Goal: Transaction & Acquisition: Download file/media

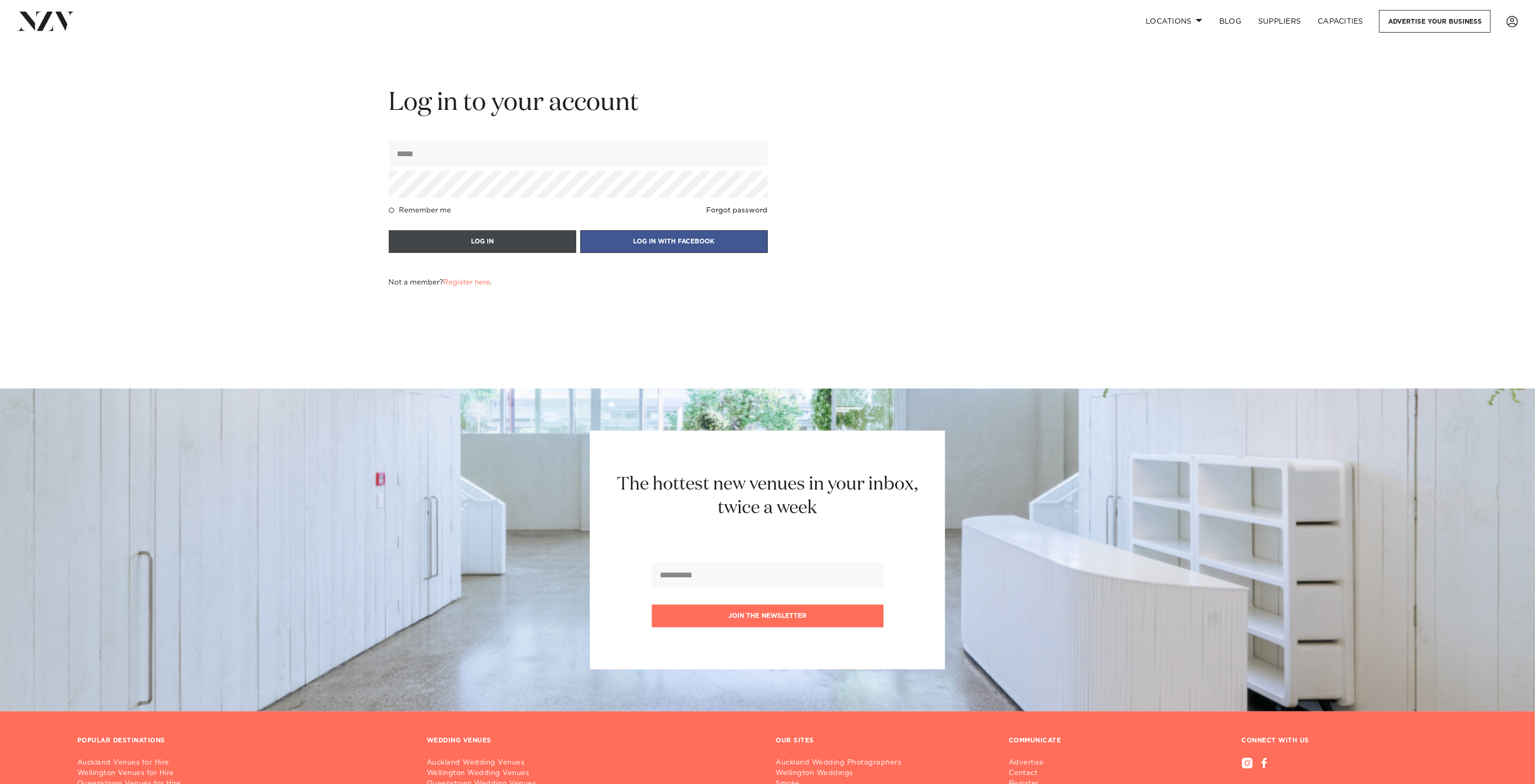
type input "**********"
click at [538, 244] on button "LOG IN" at bounding box center [482, 242] width 187 height 23
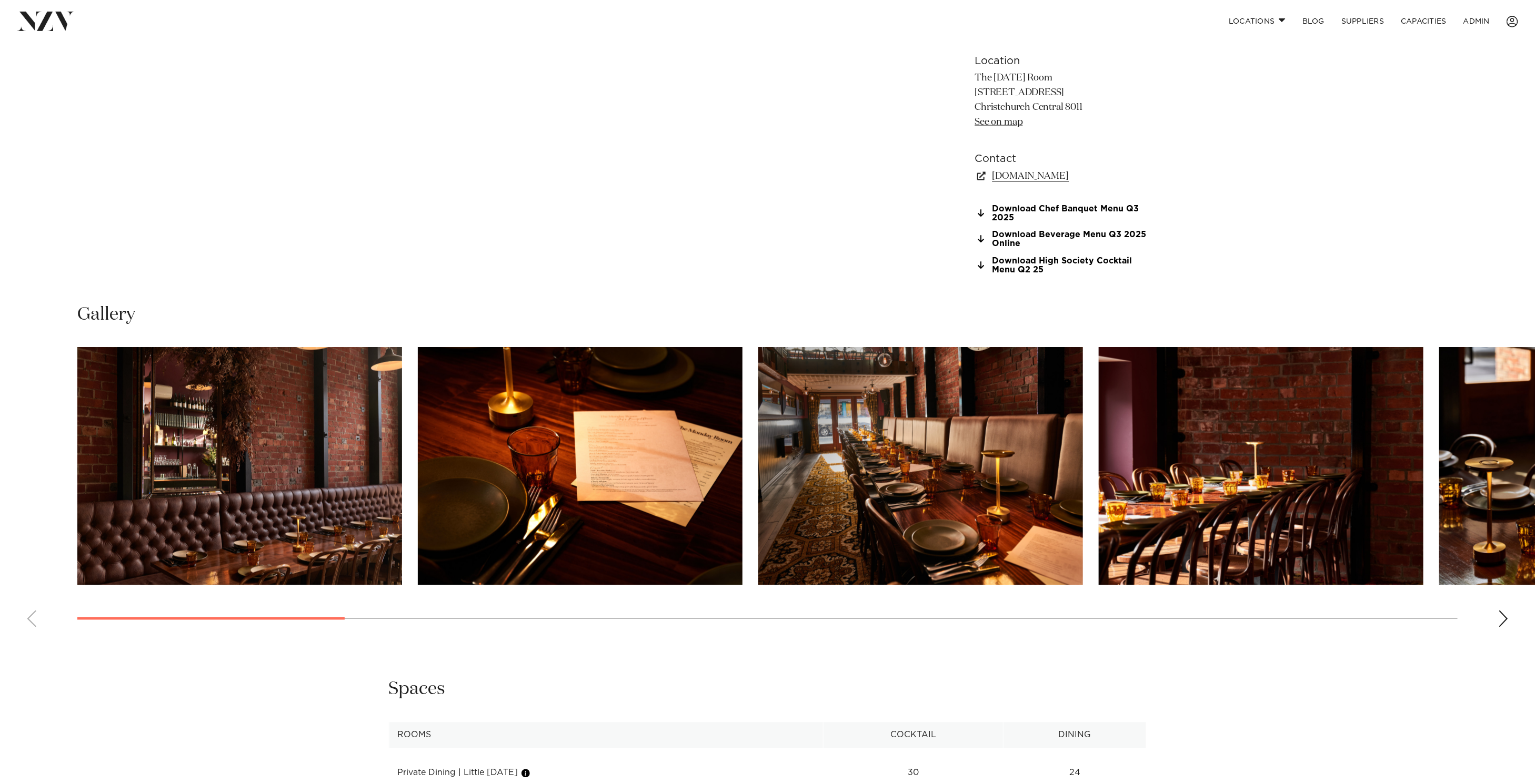
scroll to position [1204, 0]
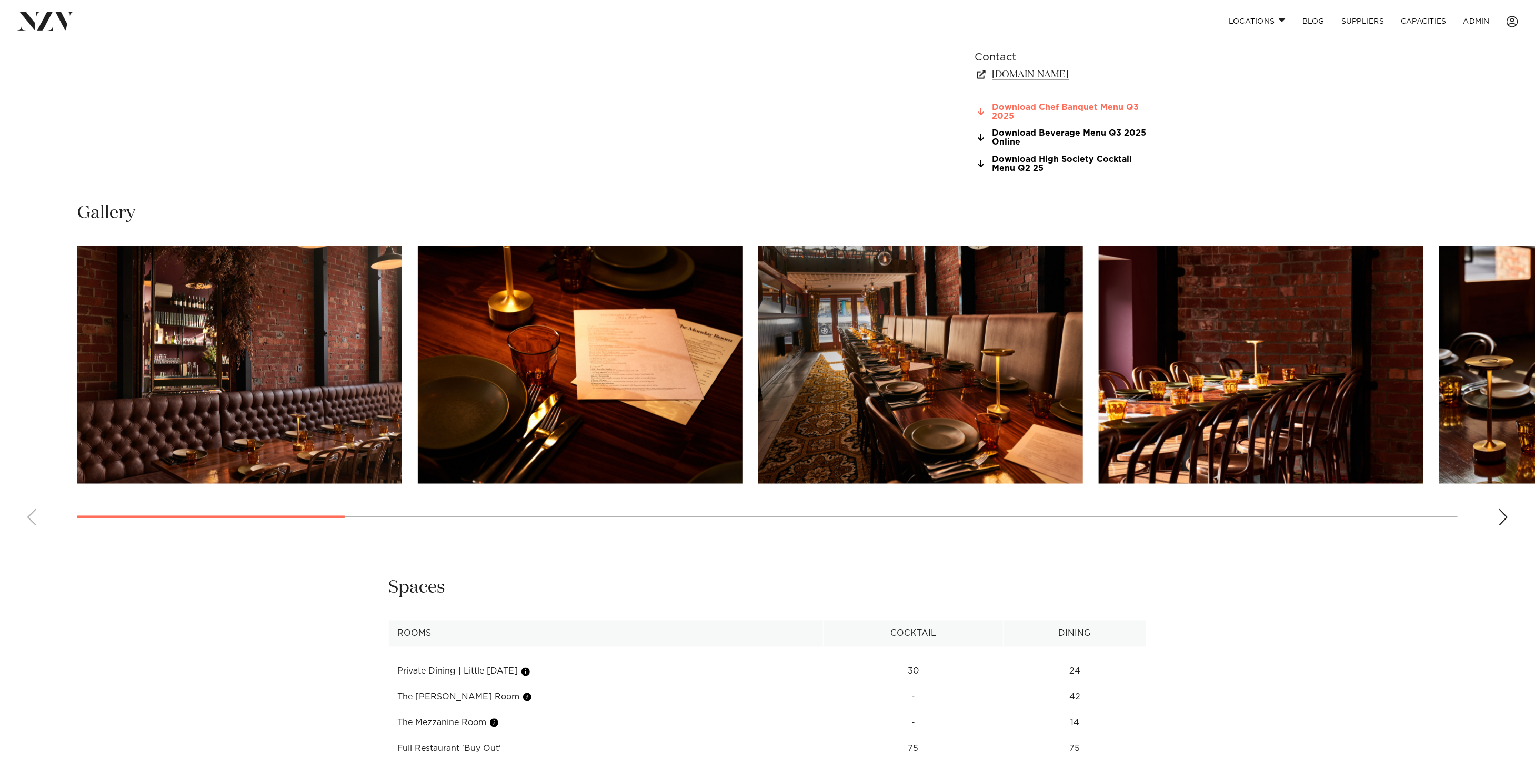
click at [1028, 104] on link "Download Chef Banquet Menu Q3 2025" at bounding box center [1061, 112] width 171 height 18
click at [1074, 135] on link "Download Beverage Menu Q3 2025 Online" at bounding box center [1061, 138] width 171 height 18
click at [1029, 164] on link "Download High Society Cocktail Menu Q2 25" at bounding box center [1061, 164] width 171 height 18
